Goal: Navigation & Orientation: Find specific page/section

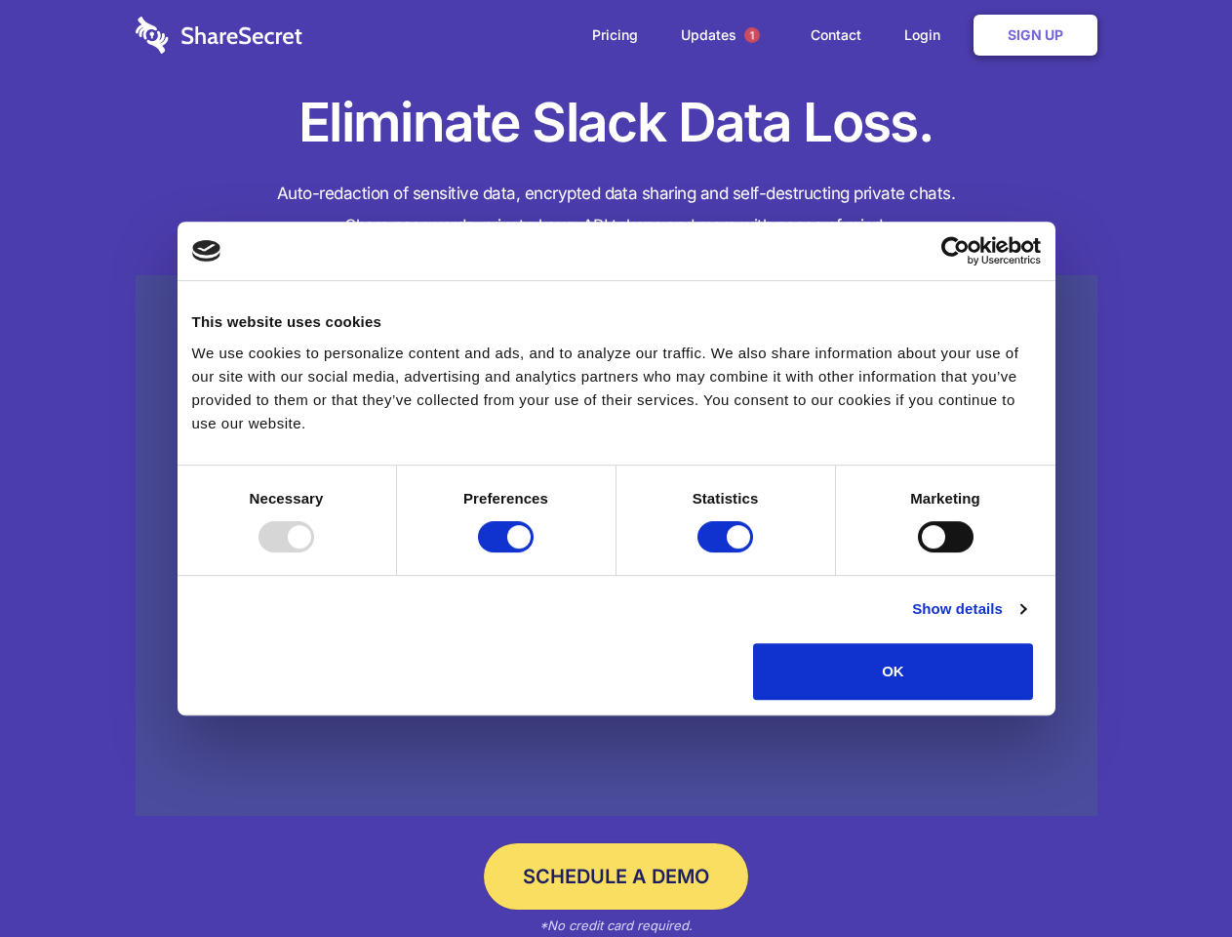
click at [314, 552] on div at bounding box center [287, 536] width 56 height 31
click at [534, 552] on input "Preferences" at bounding box center [506, 536] width 56 height 31
checkbox input "false"
click at [728, 552] on input "Statistics" at bounding box center [726, 536] width 56 height 31
checkbox input "false"
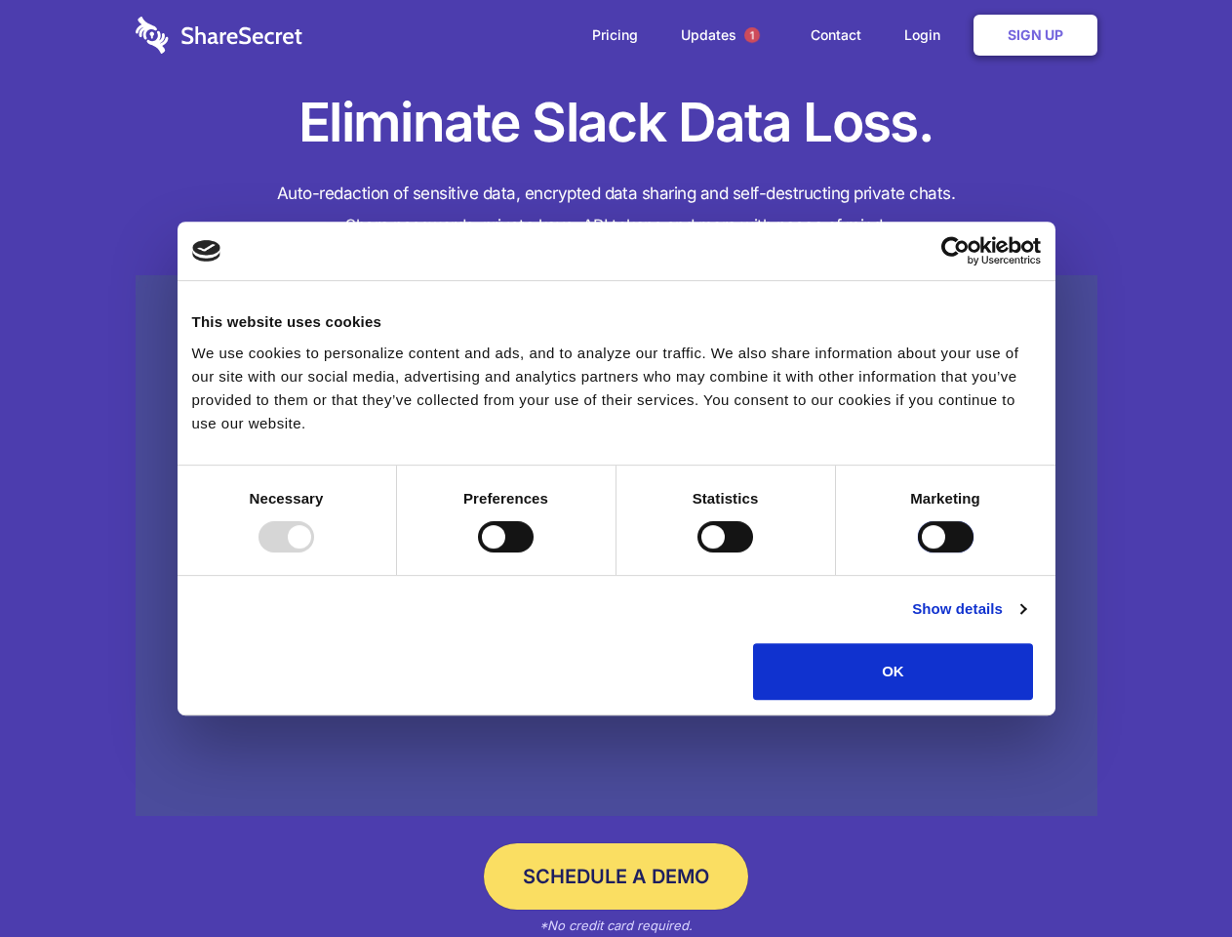
click at [918, 552] on input "Marketing" at bounding box center [946, 536] width 56 height 31
checkbox input "true"
click at [1025, 621] on link "Show details" at bounding box center [968, 608] width 113 height 23
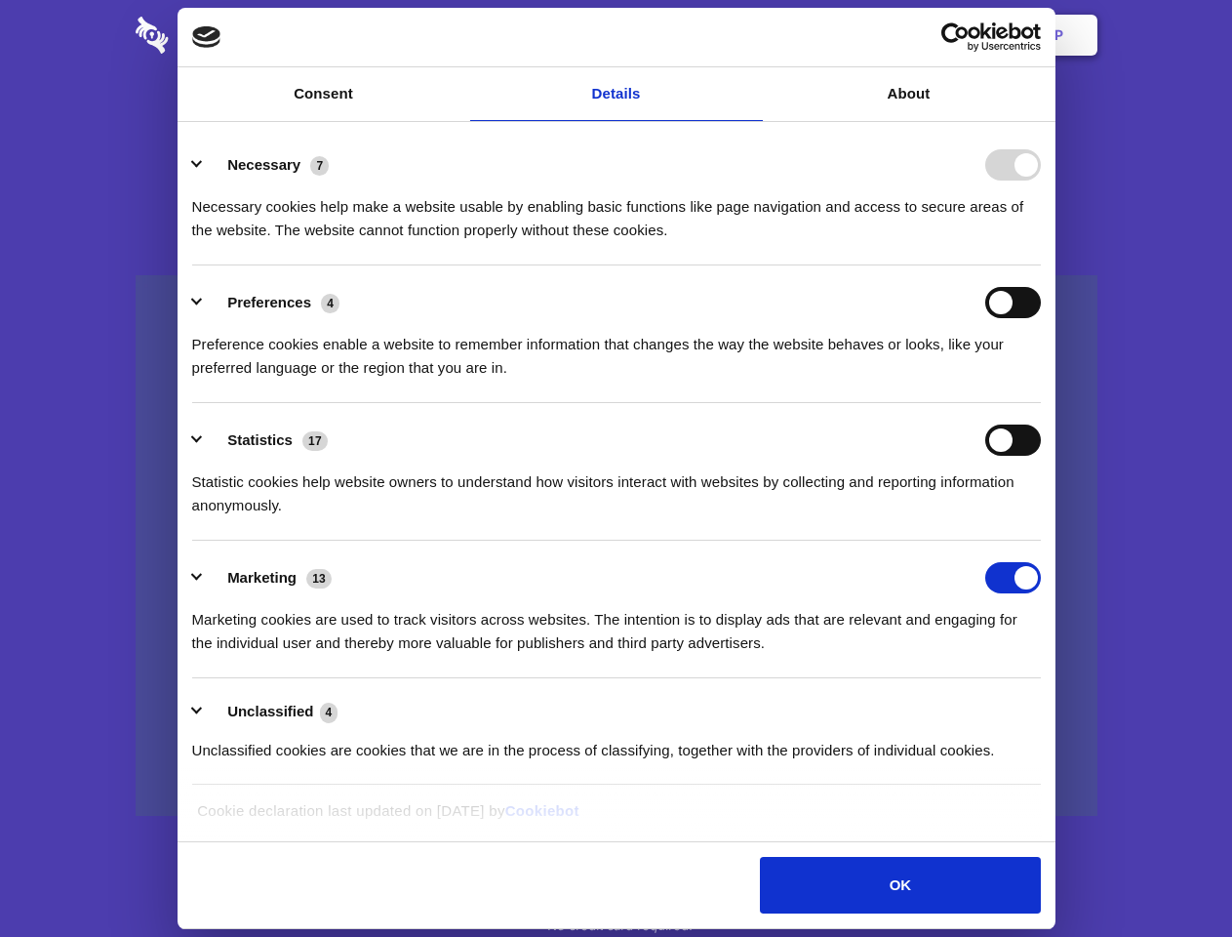
click at [1041, 242] on div "Necessary 7 Necessary cookies help make a website usable by enabling basic func…" at bounding box center [616, 195] width 849 height 93
click at [751, 35] on span "1" at bounding box center [752, 35] width 16 height 16
